Goal: Information Seeking & Learning: Learn about a topic

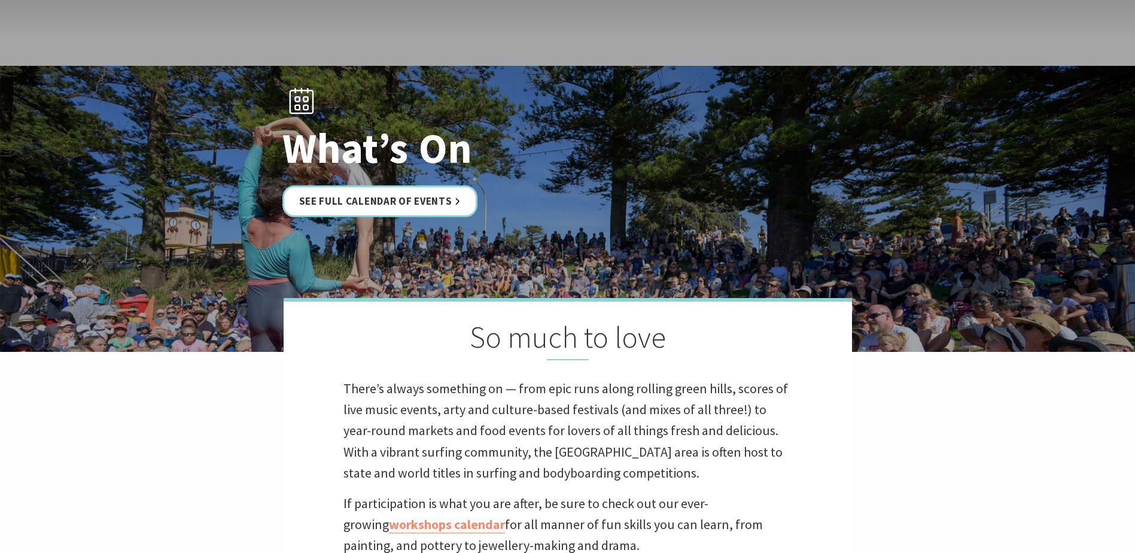
scroll to position [60, 0]
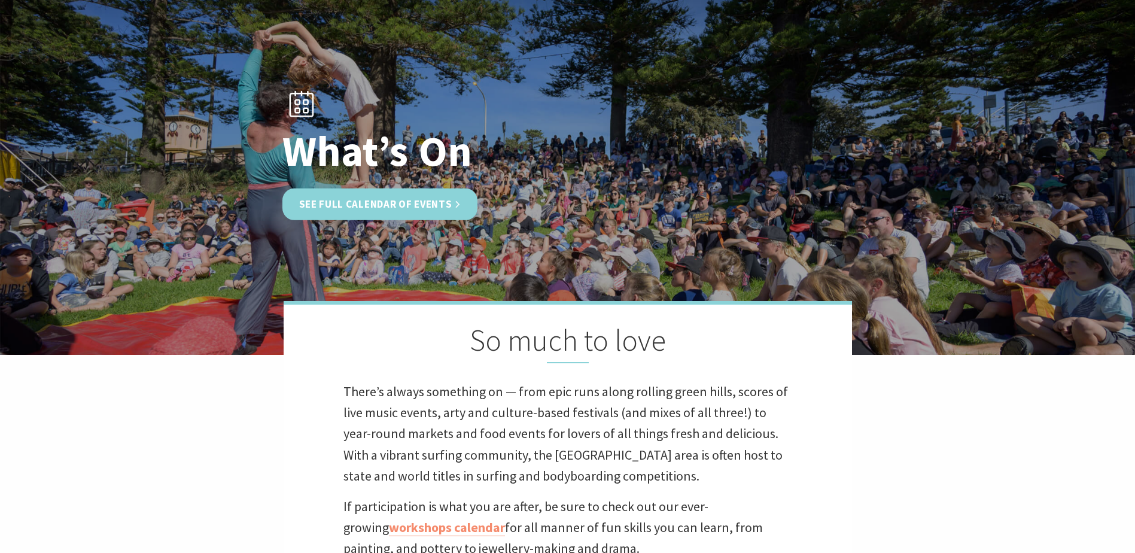
click at [394, 206] on link "See Full Calendar of Events" at bounding box center [380, 204] width 196 height 32
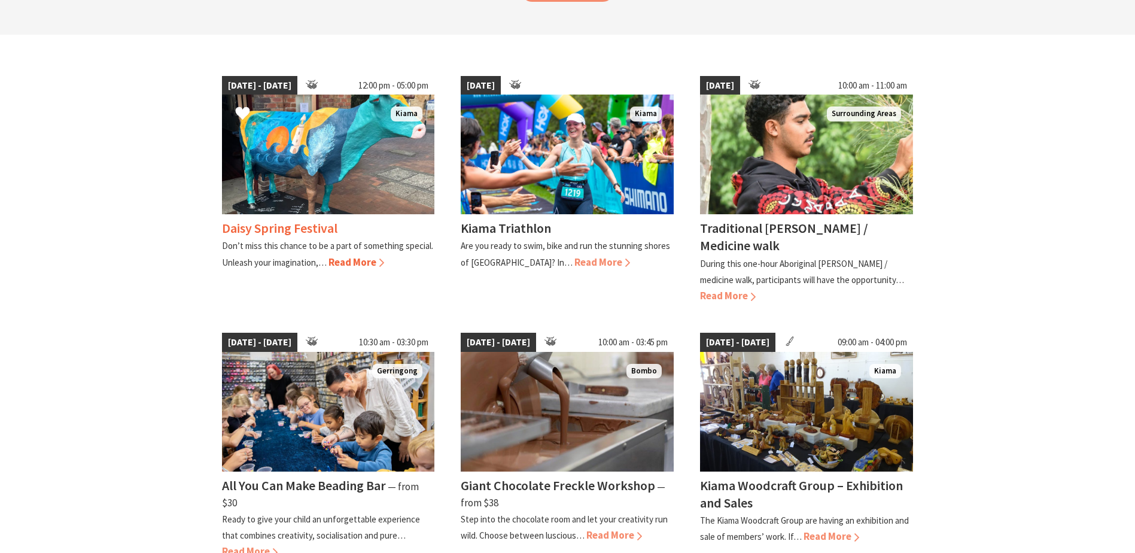
scroll to position [299, 0]
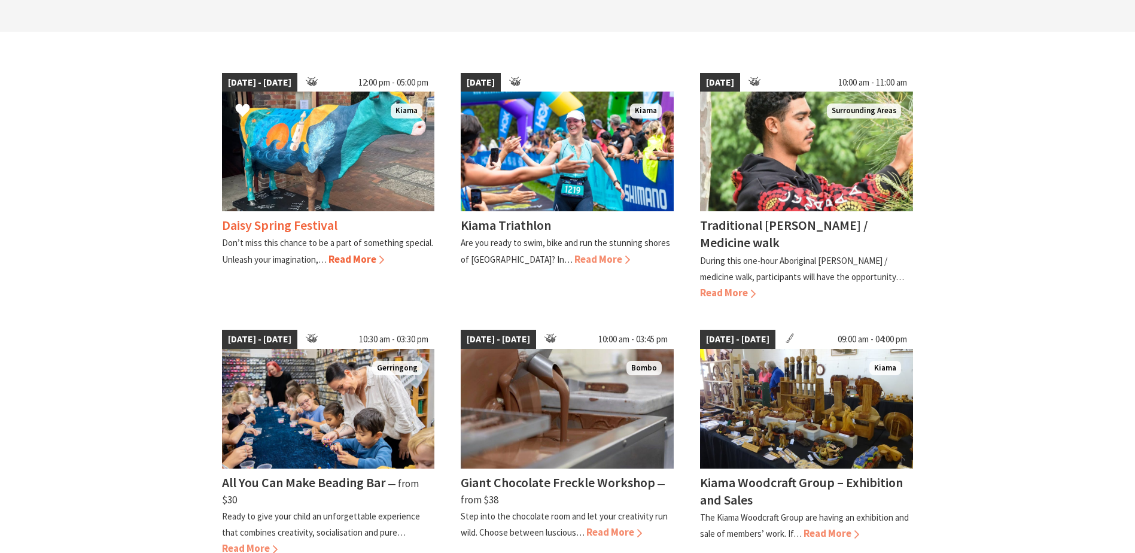
click at [352, 259] on span "Read More" at bounding box center [356, 258] width 56 height 13
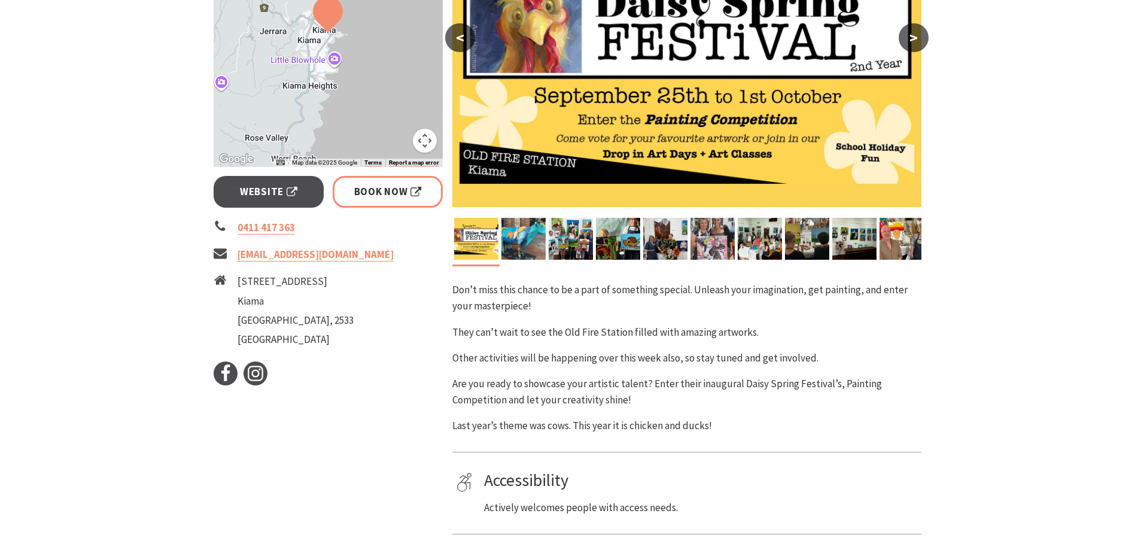
scroll to position [359, 0]
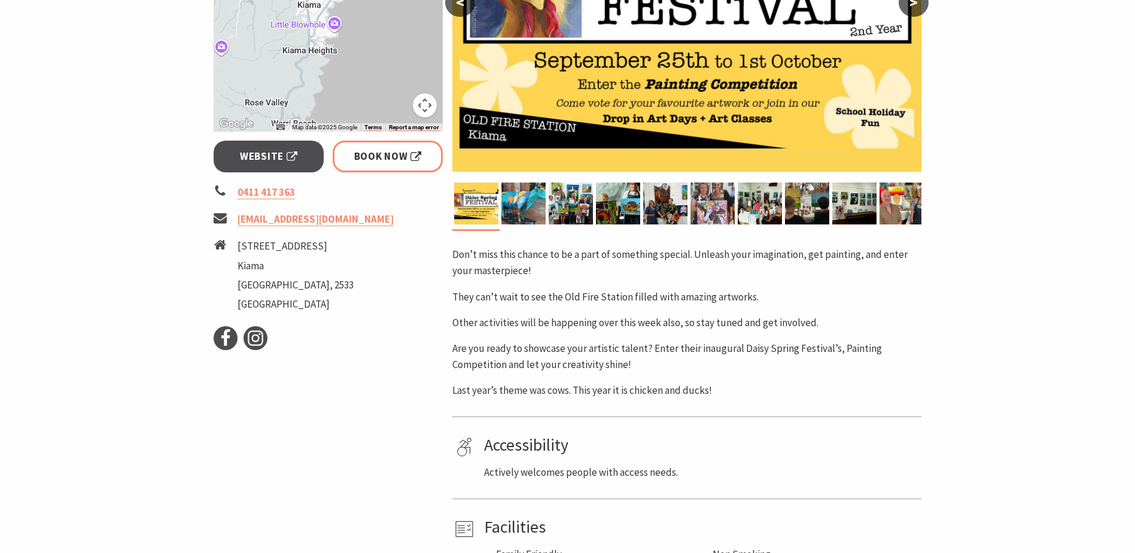
click at [537, 177] on div "Area Kiama #Classes, Workshops & Talks < > Don’t miss this chance to be a part …" at bounding box center [686, 197] width 479 height 729
click at [540, 196] on img at bounding box center [523, 203] width 44 height 42
click at [562, 213] on img at bounding box center [571, 203] width 44 height 42
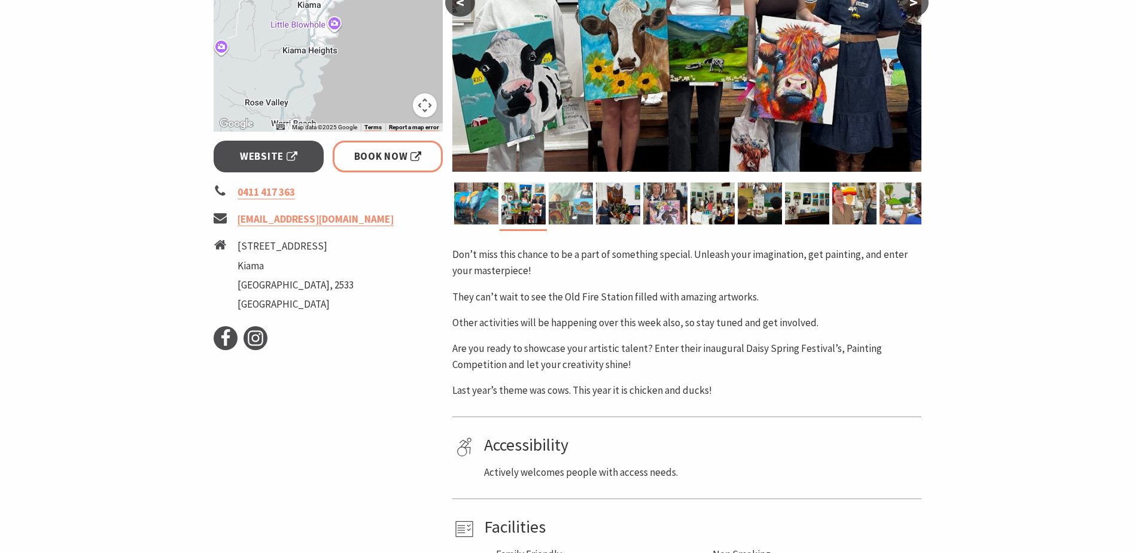
click at [585, 208] on img at bounding box center [571, 203] width 44 height 42
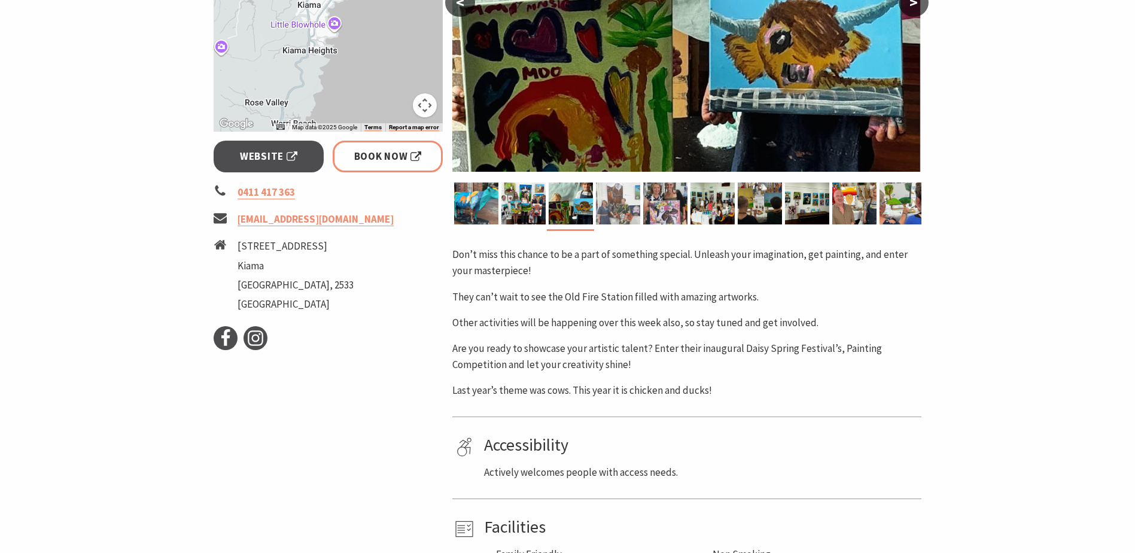
click at [631, 211] on img at bounding box center [618, 203] width 44 height 42
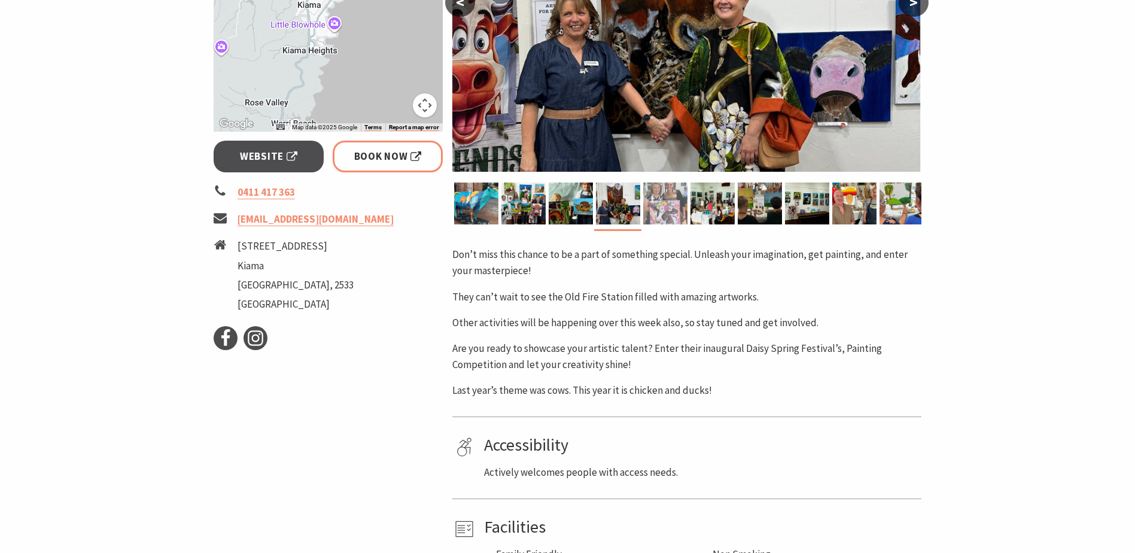
click at [673, 208] on img at bounding box center [665, 203] width 44 height 42
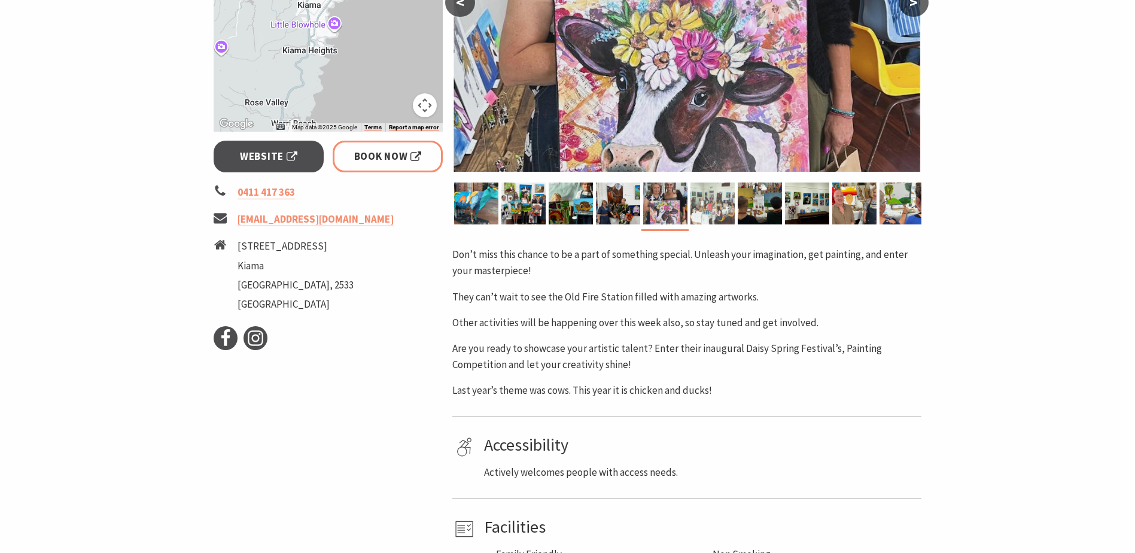
click at [692, 204] on img at bounding box center [712, 203] width 44 height 42
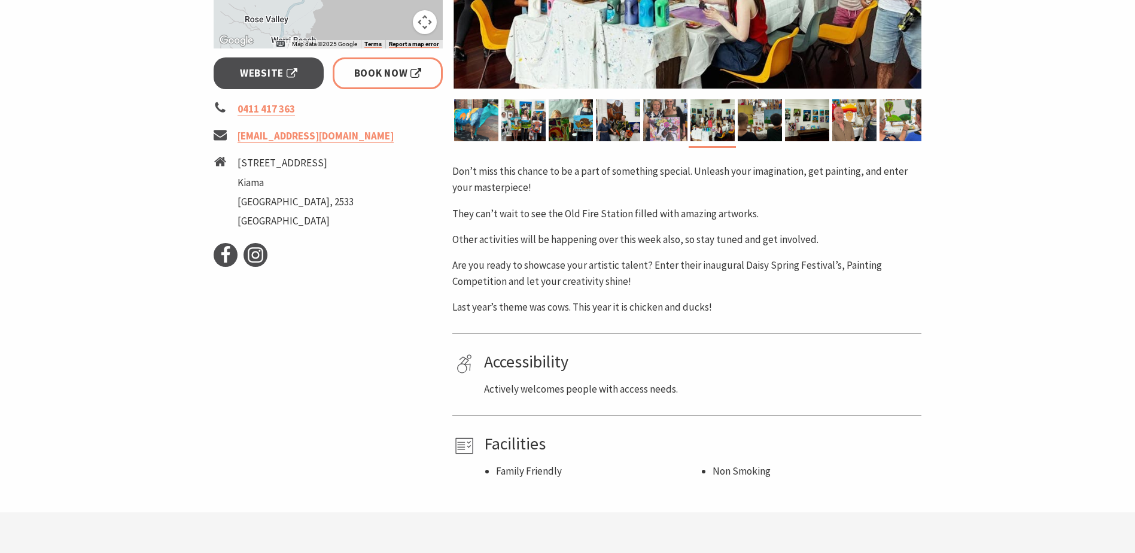
scroll to position [479, 0]
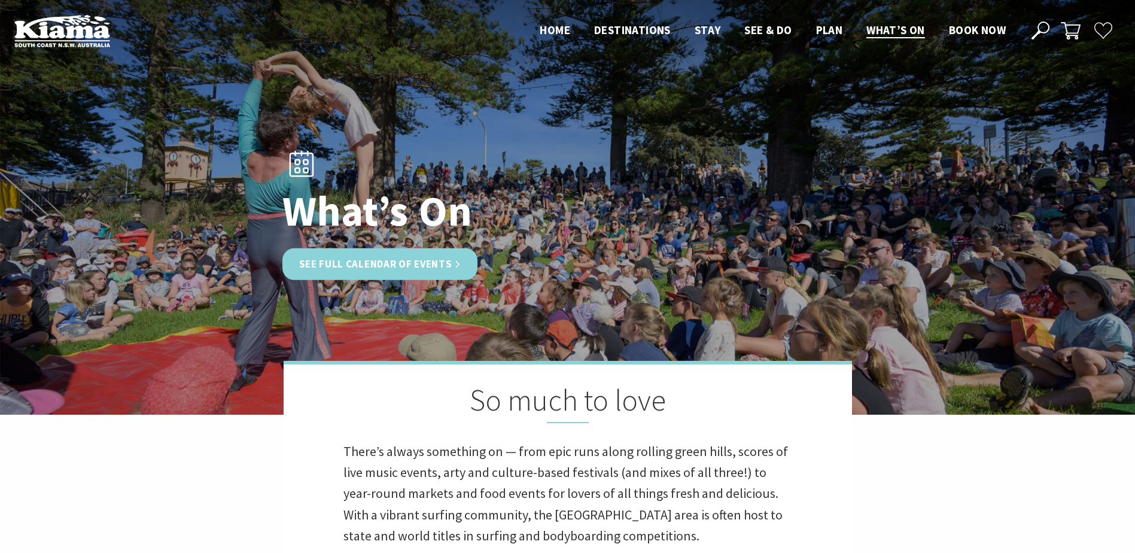
click at [388, 265] on link "See Full Calendar of Events" at bounding box center [380, 264] width 196 height 32
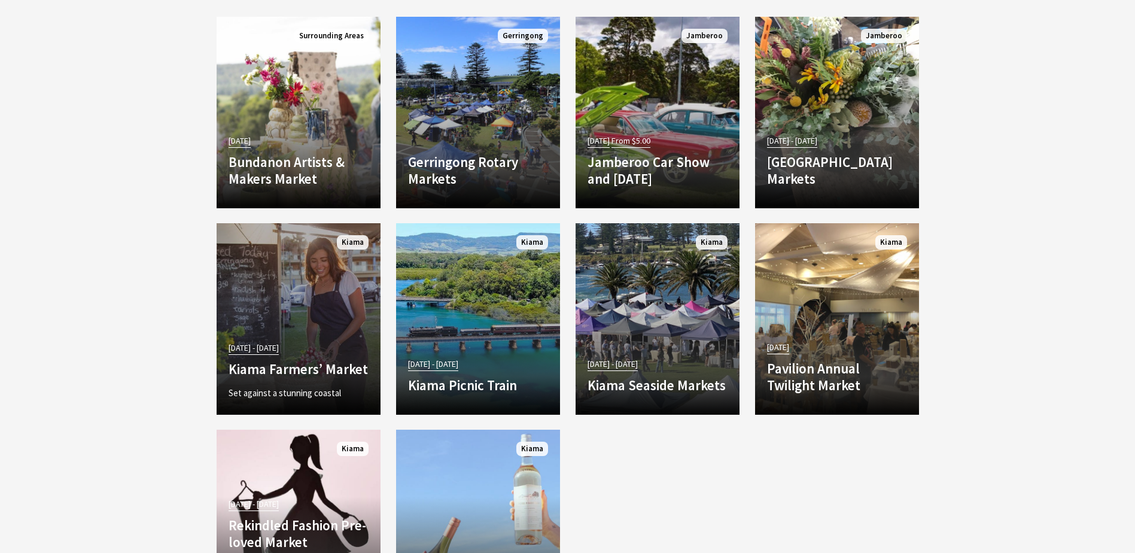
scroll to position [2213, 0]
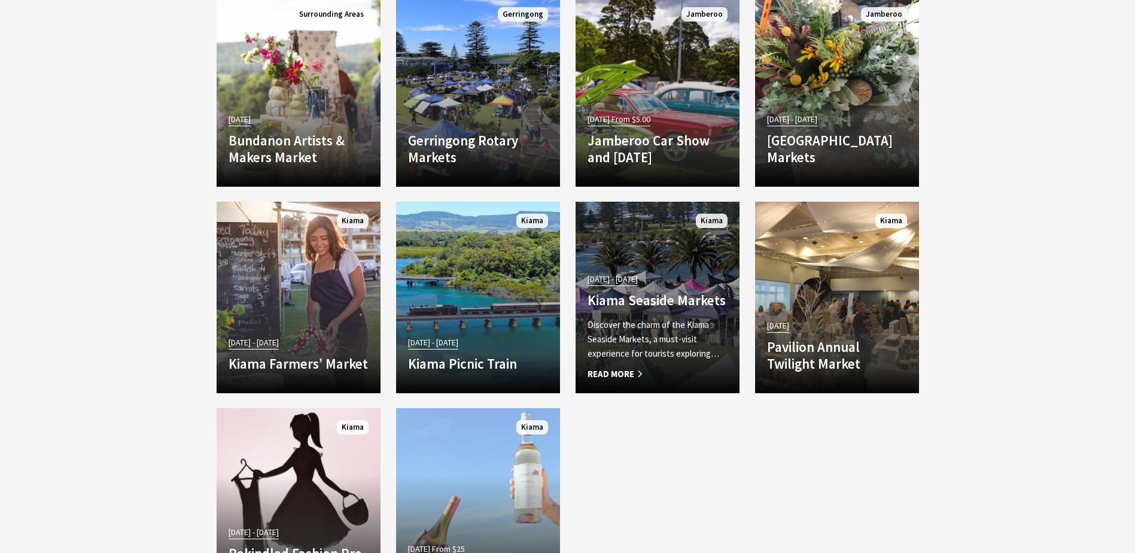
click at [625, 372] on span "Read More" at bounding box center [657, 374] width 140 height 14
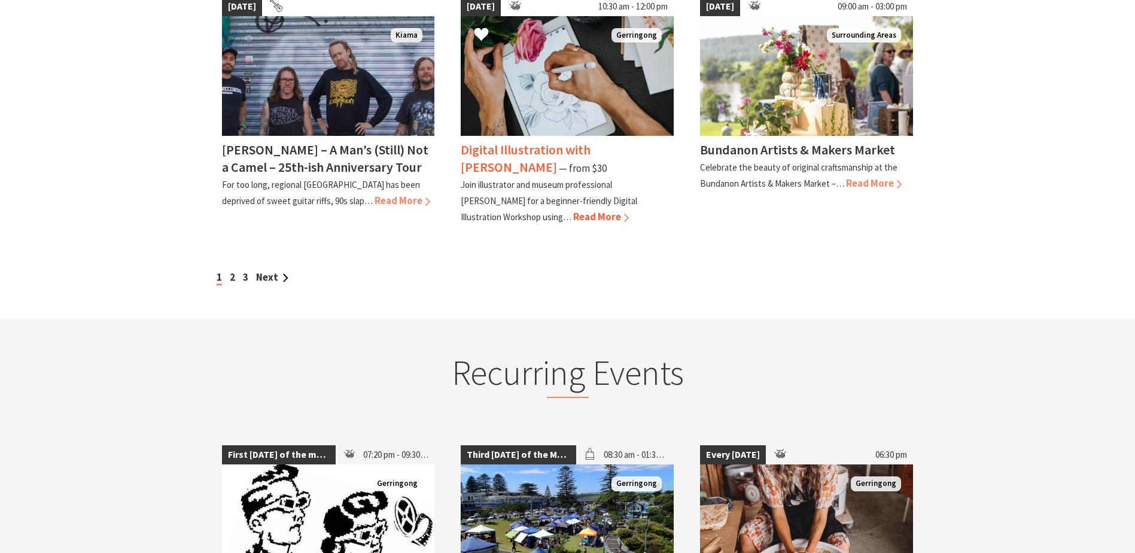
scroll to position [1137, 0]
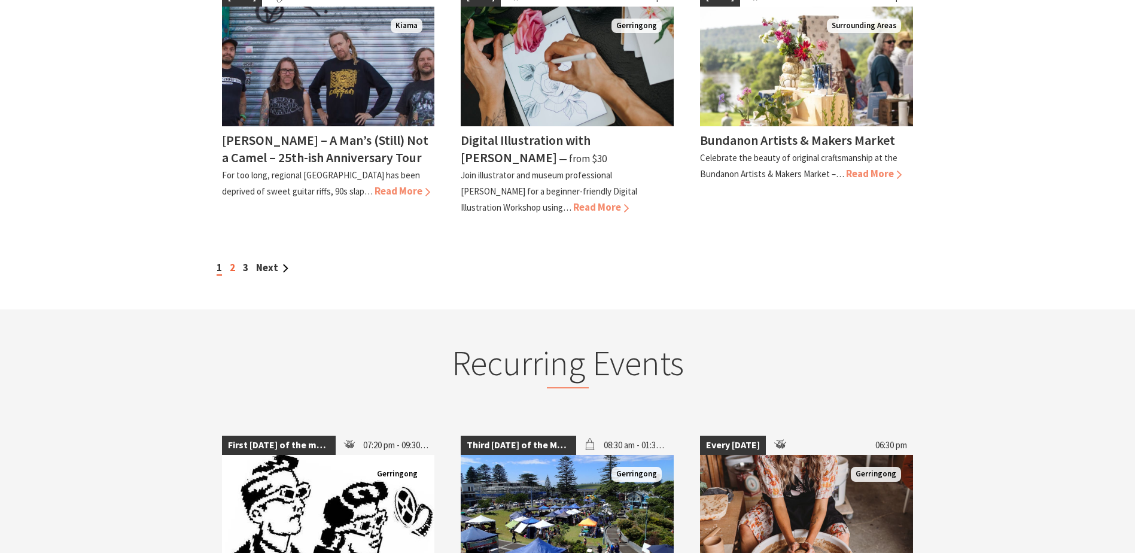
click at [232, 266] on link "2" at bounding box center [232, 267] width 5 height 13
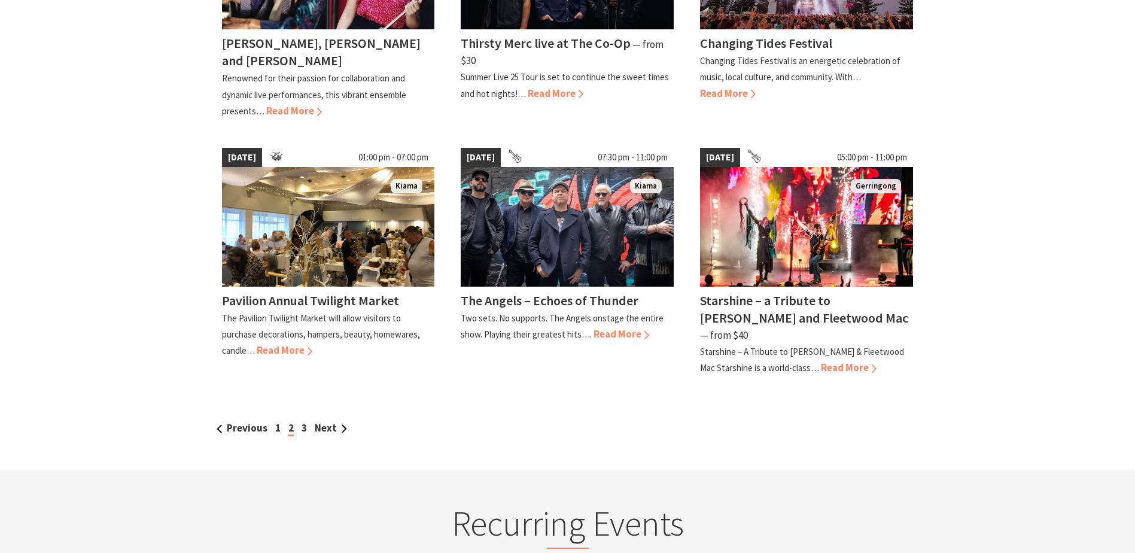
scroll to position [1017, 0]
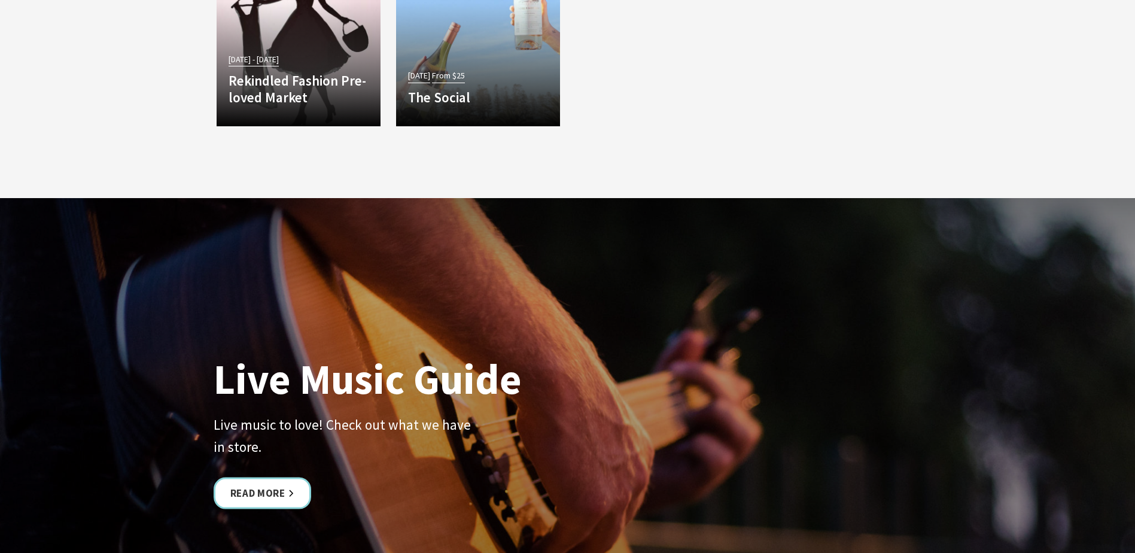
scroll to position [2752, 0]
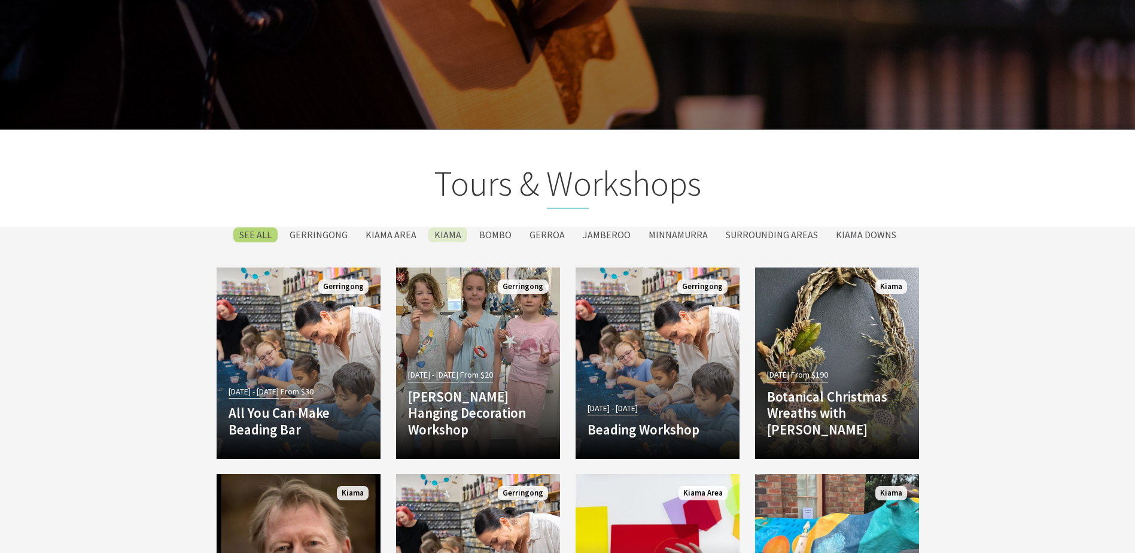
click at [455, 234] on label "Kiama" at bounding box center [447, 234] width 39 height 15
click at [0, 0] on input "Kiama" at bounding box center [0, 0] width 0 height 0
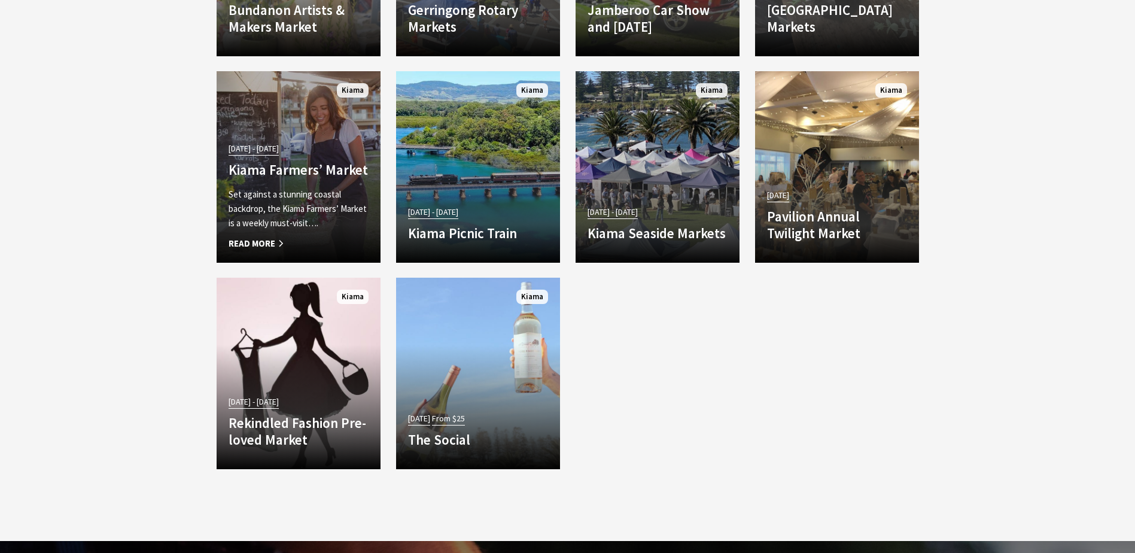
scroll to position [2347, 0]
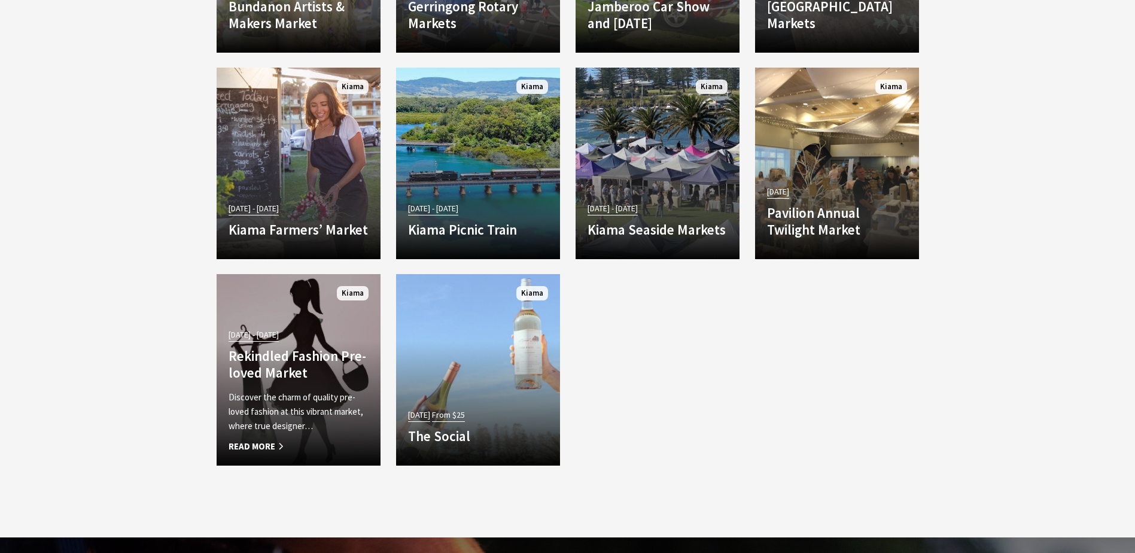
click at [296, 401] on p "Discover the charm of quality pre-loved fashion at this vibrant market, where t…" at bounding box center [299, 411] width 140 height 43
